Goal: Use online tool/utility: Use online tool/utility

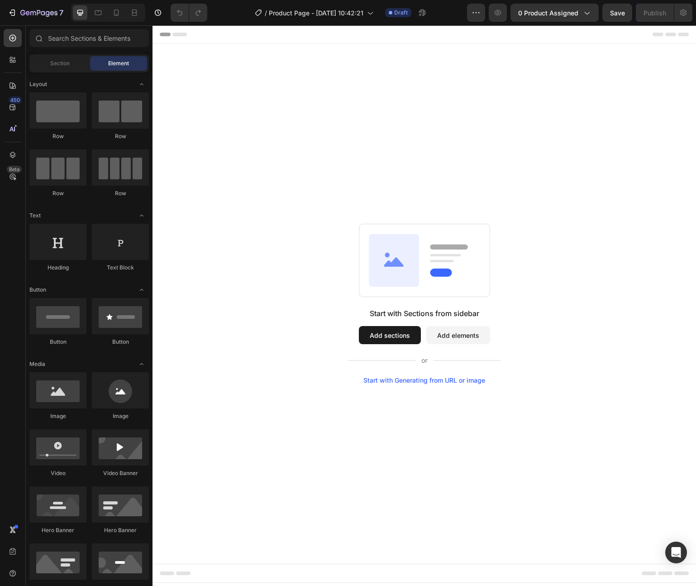
click at [398, 379] on div "Start with Generating from URL or image" at bounding box center [424, 379] width 122 height 7
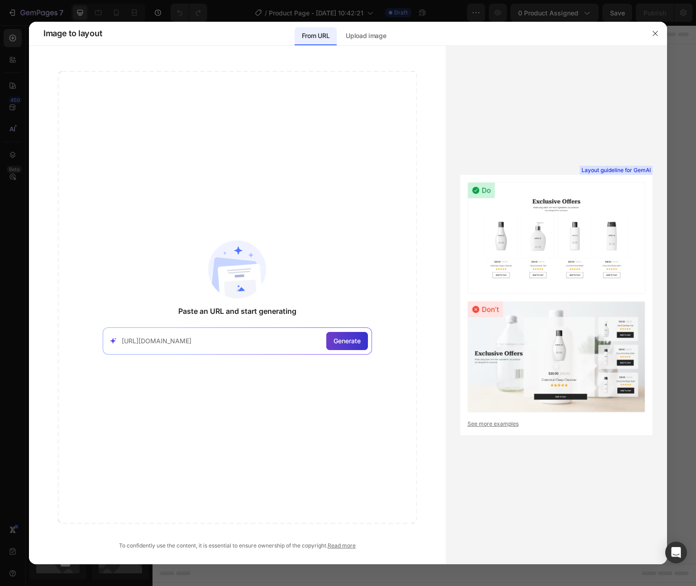
type input "[URL][DOMAIN_NAME]"
click at [345, 341] on span "Generate" at bounding box center [346, 341] width 27 height 10
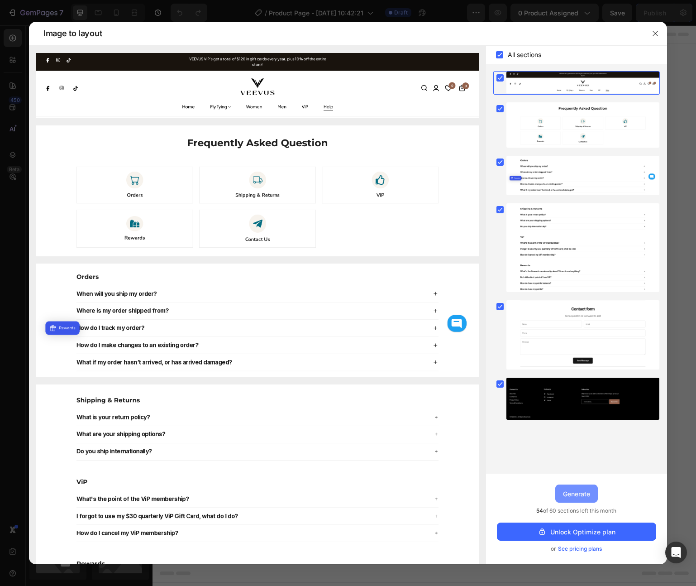
click at [580, 492] on div "Generate" at bounding box center [576, 494] width 27 height 10
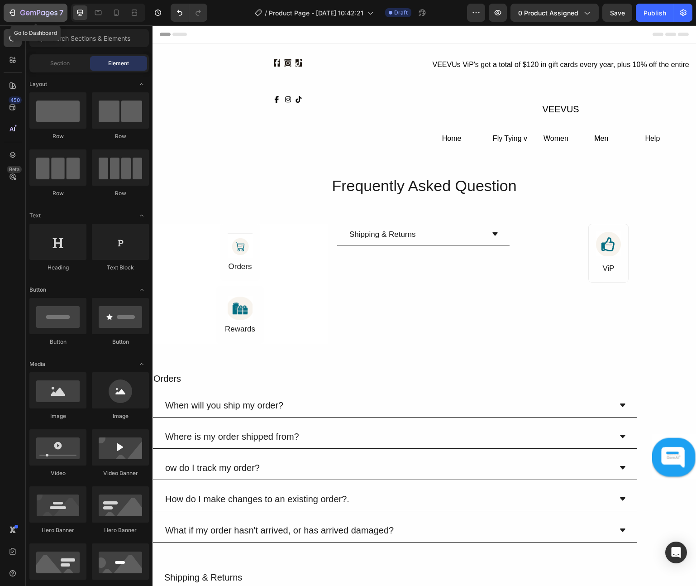
click at [15, 12] on icon "button" at bounding box center [12, 12] width 9 height 9
